Goal: Transaction & Acquisition: Purchase product/service

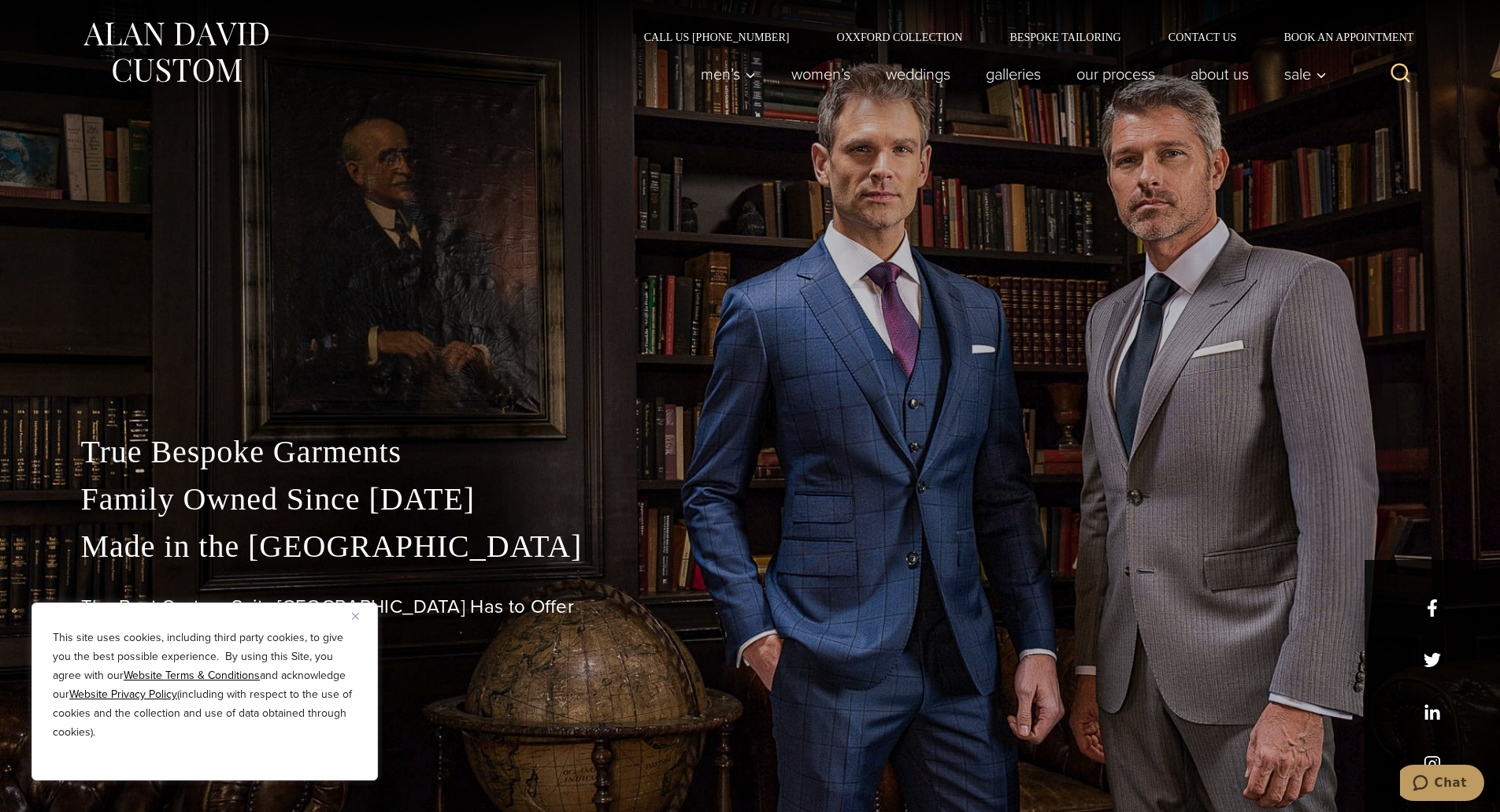
click at [358, 623] on button "Close" at bounding box center [361, 615] width 19 height 19
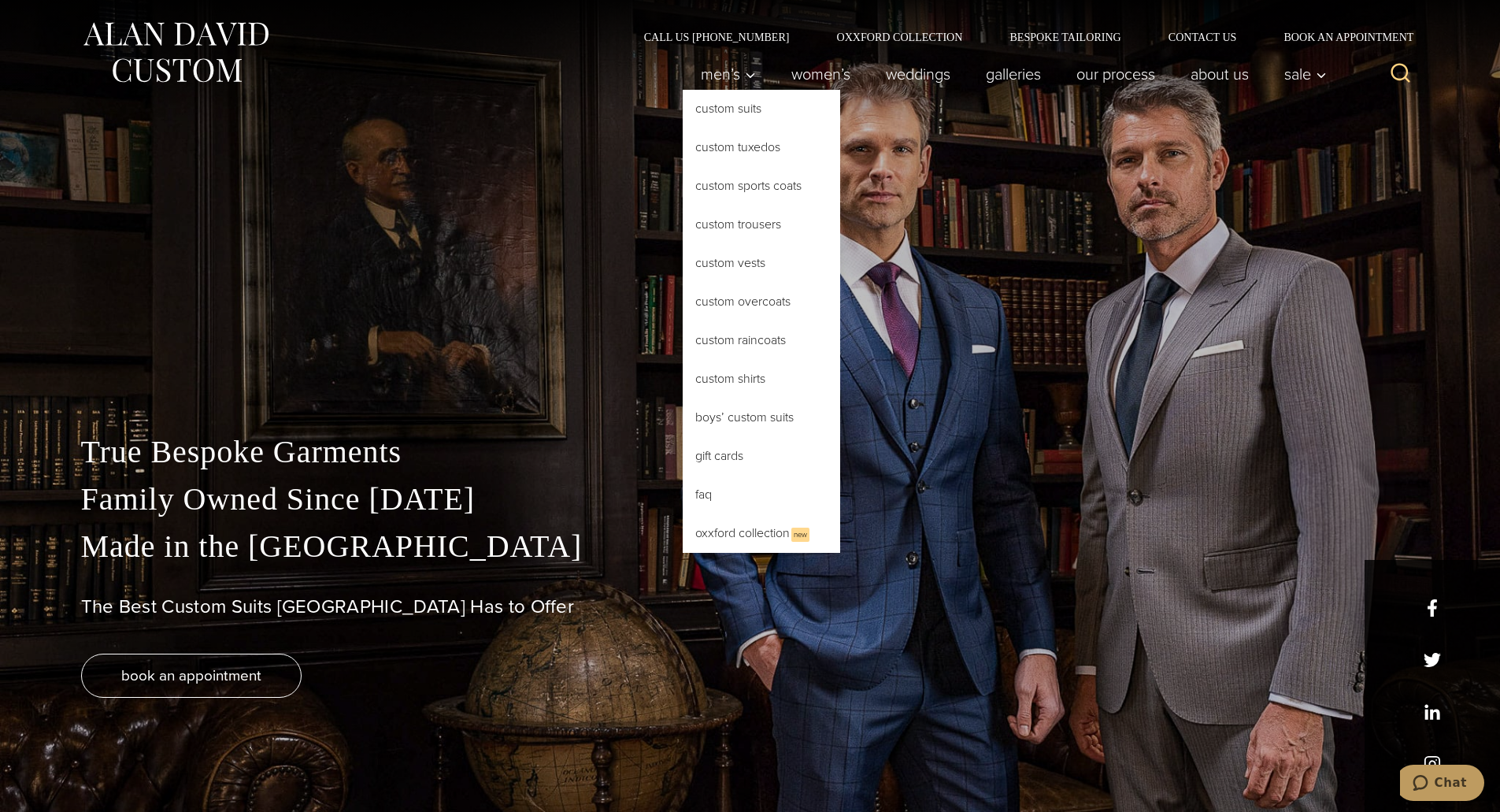
click at [728, 110] on link "Custom Suits" at bounding box center [760, 108] width 157 height 38
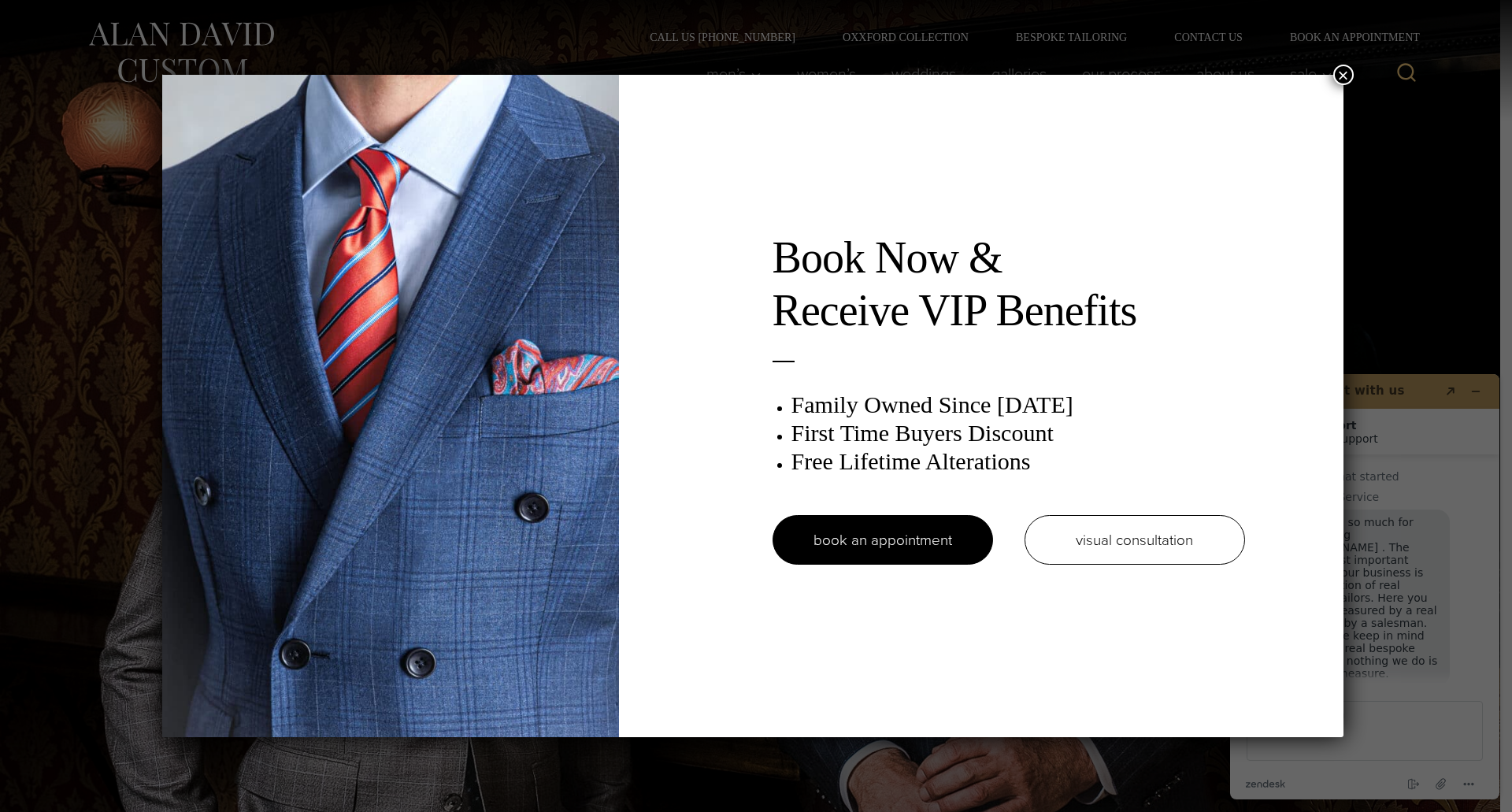
click at [1354, 77] on button "×" at bounding box center [1343, 74] width 20 height 20
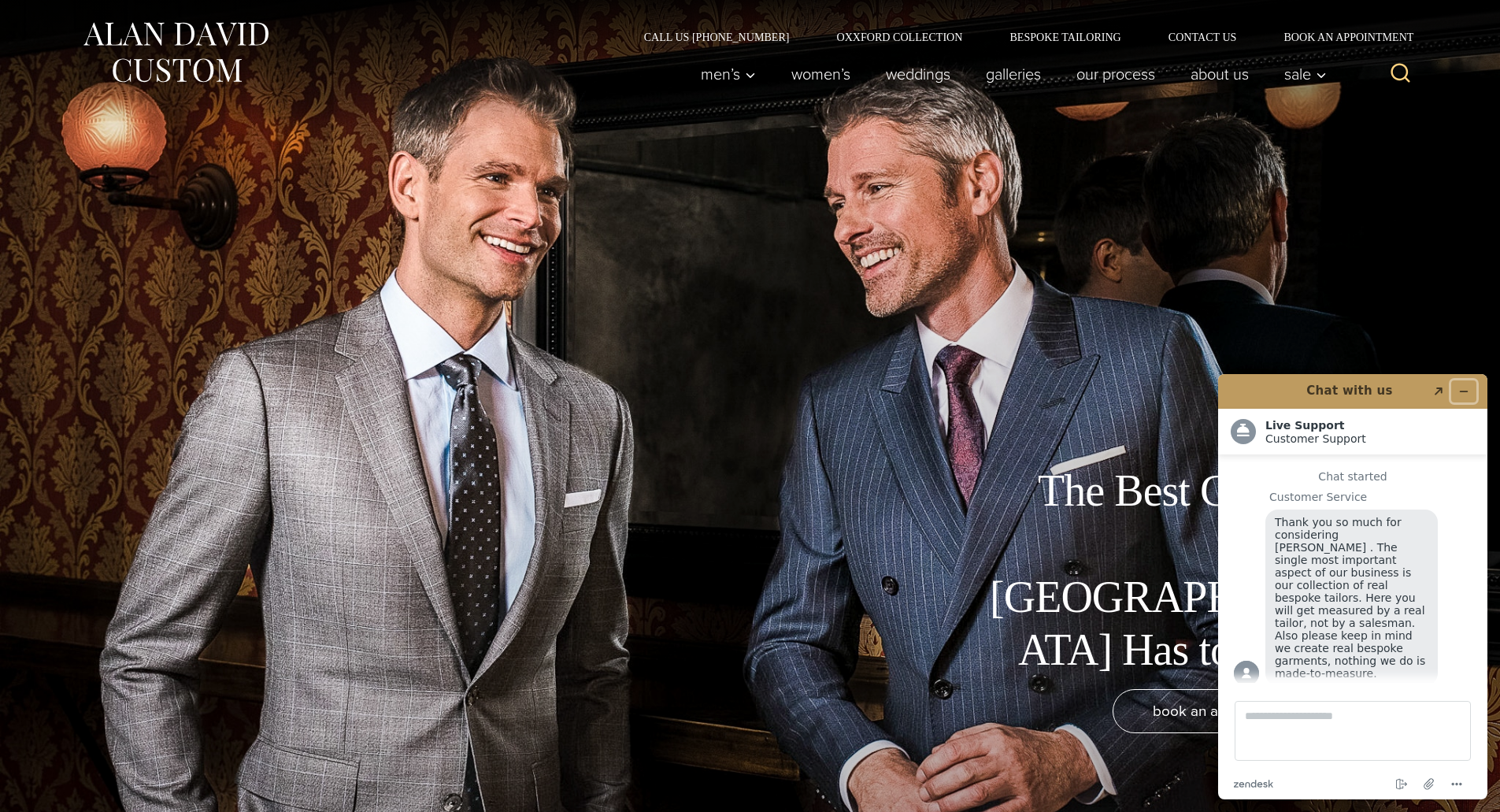
click at [1470, 394] on button "Minimize widget" at bounding box center [1463, 391] width 25 height 22
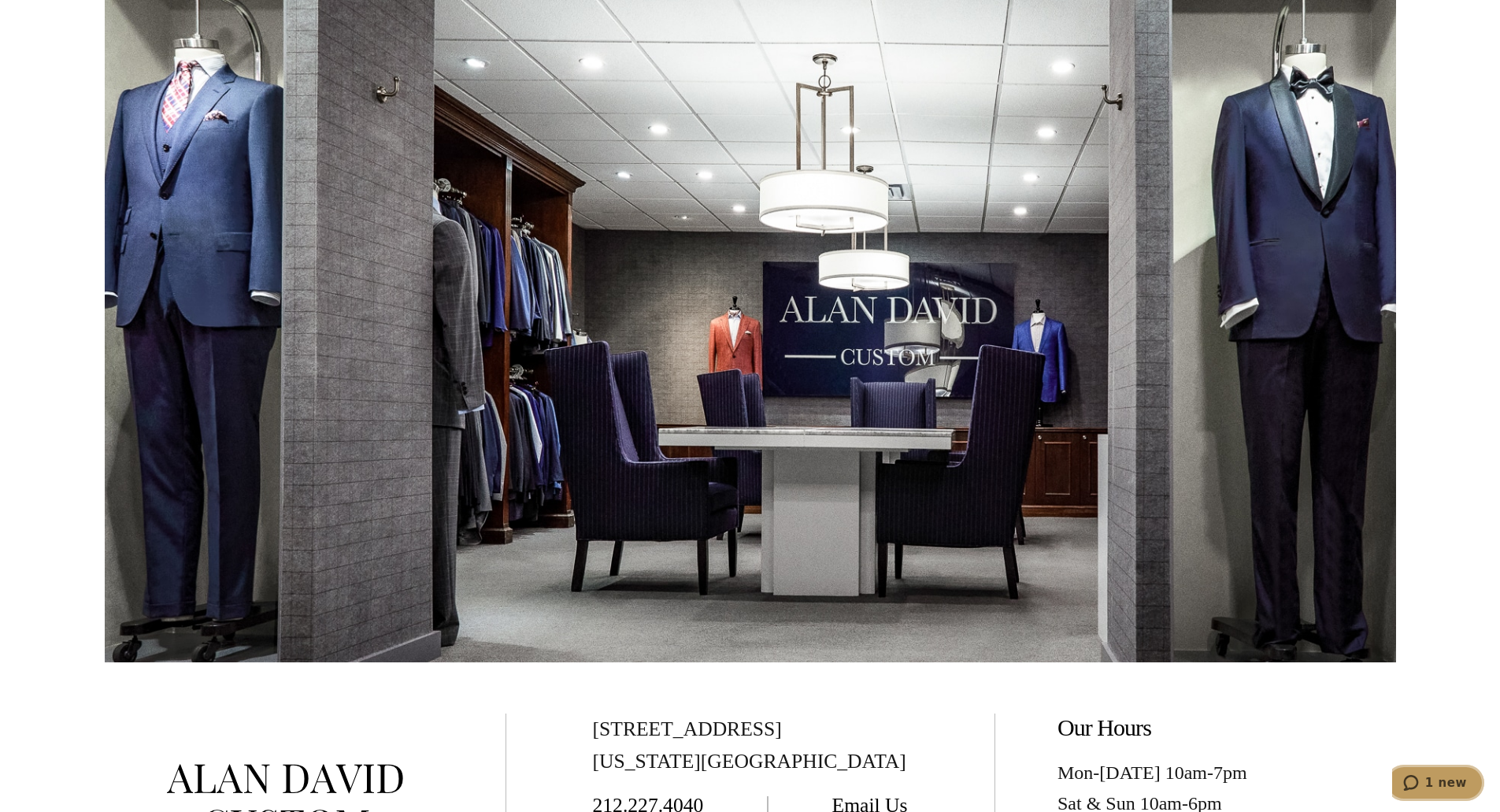
scroll to position [10076, 0]
